Goal: Transaction & Acquisition: Book appointment/travel/reservation

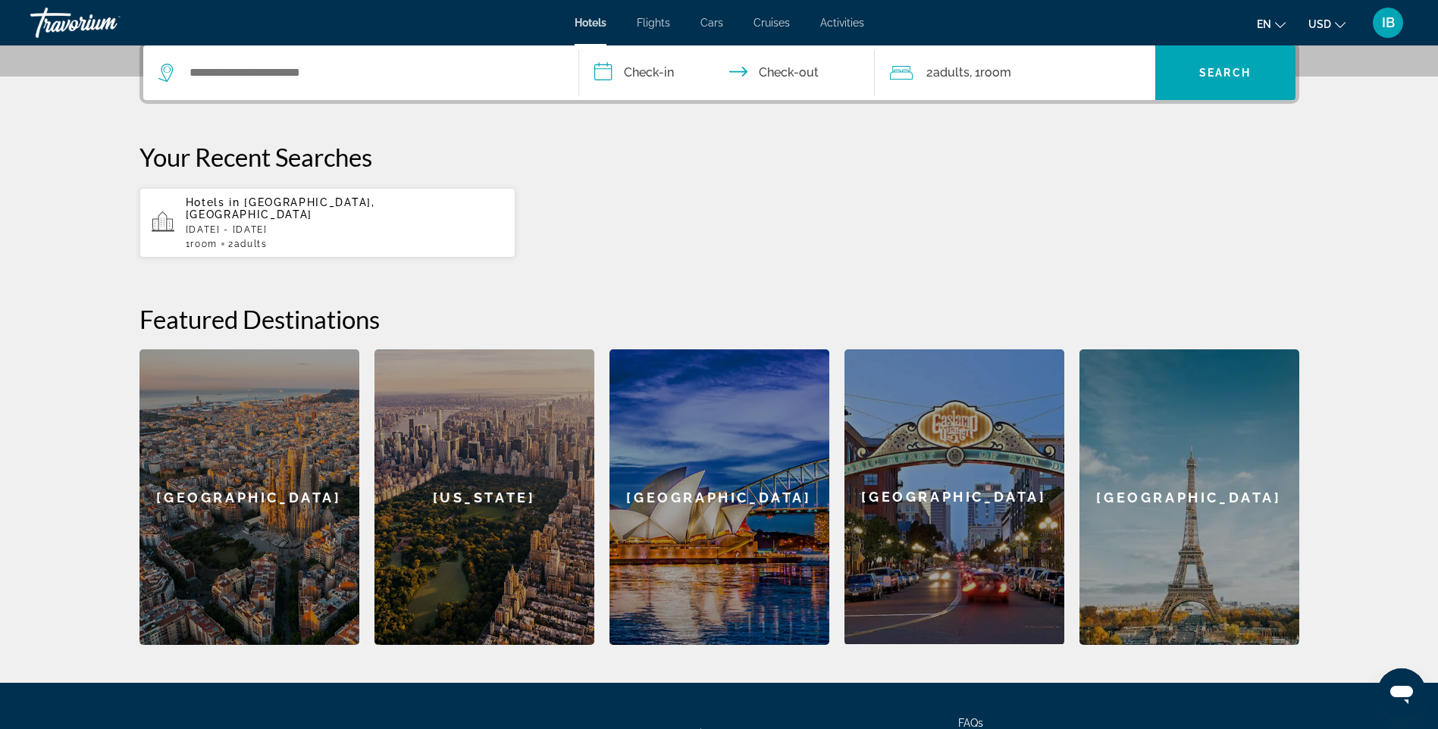
scroll to position [506, 0]
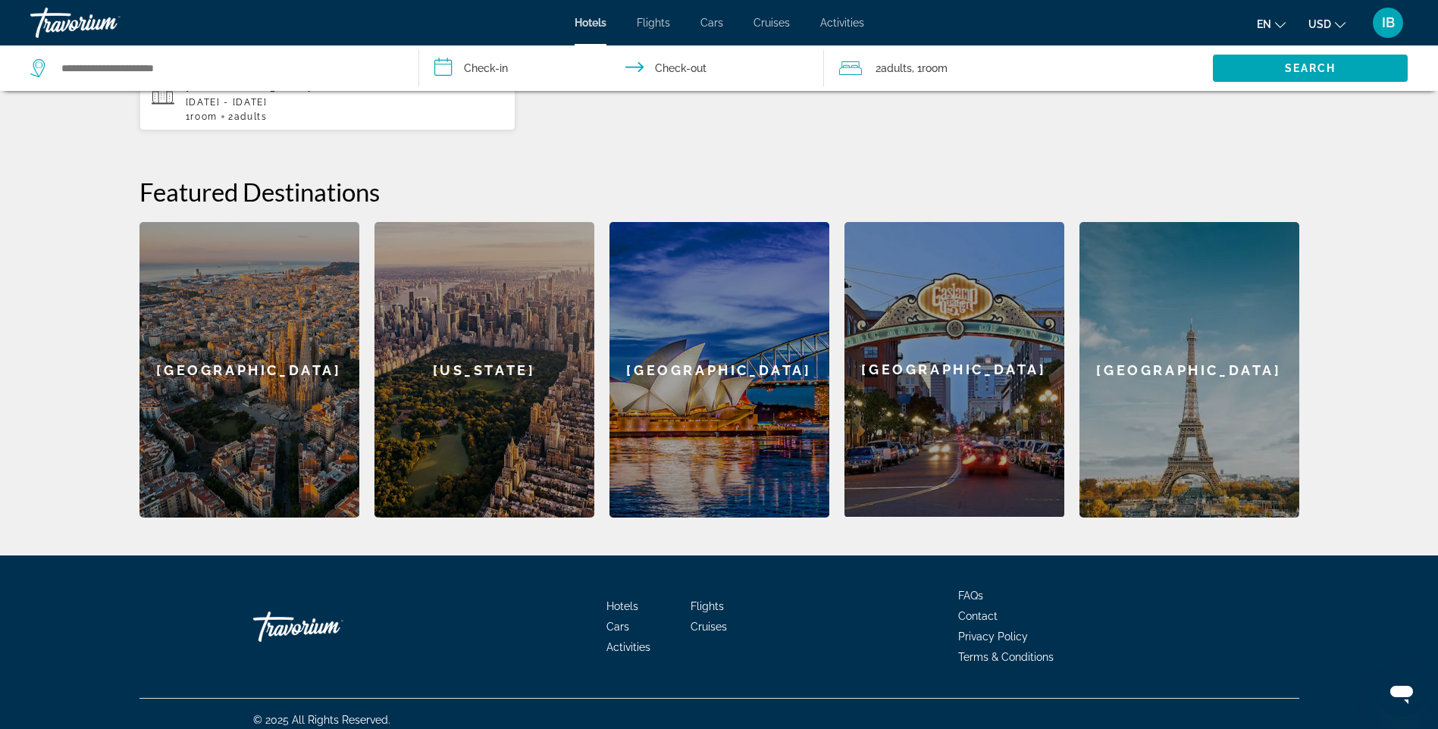
click at [1205, 407] on div "[GEOGRAPHIC_DATA]" at bounding box center [1190, 370] width 220 height 296
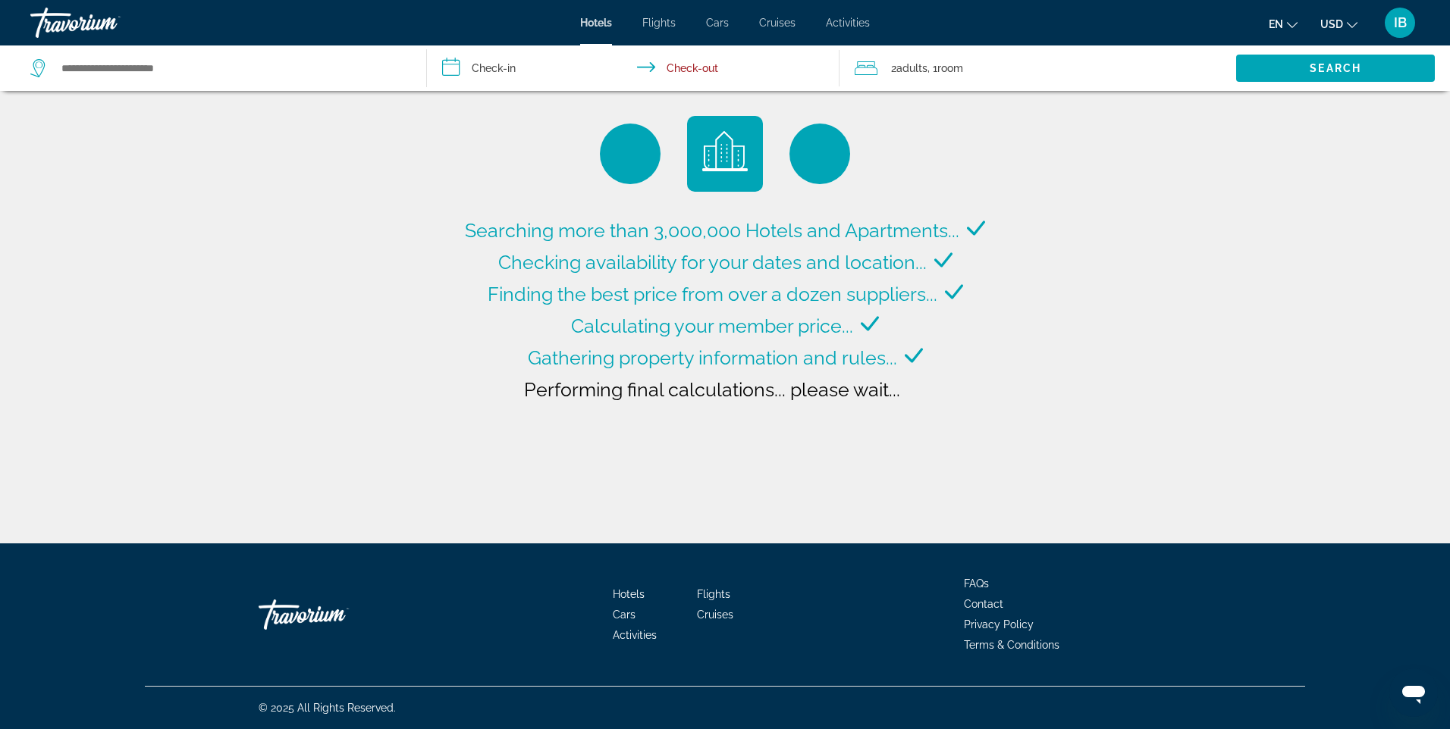
type input "**********"
